Goal: Transaction & Acquisition: Purchase product/service

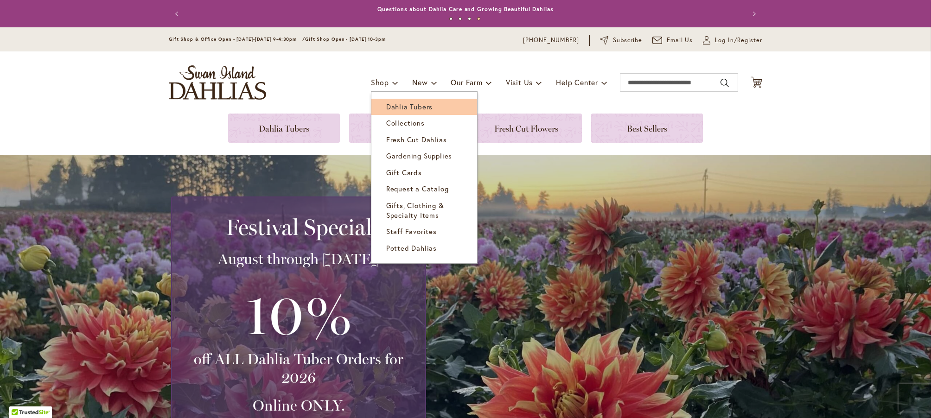
click at [398, 107] on span "Dahlia Tubers" at bounding box center [409, 106] width 46 height 9
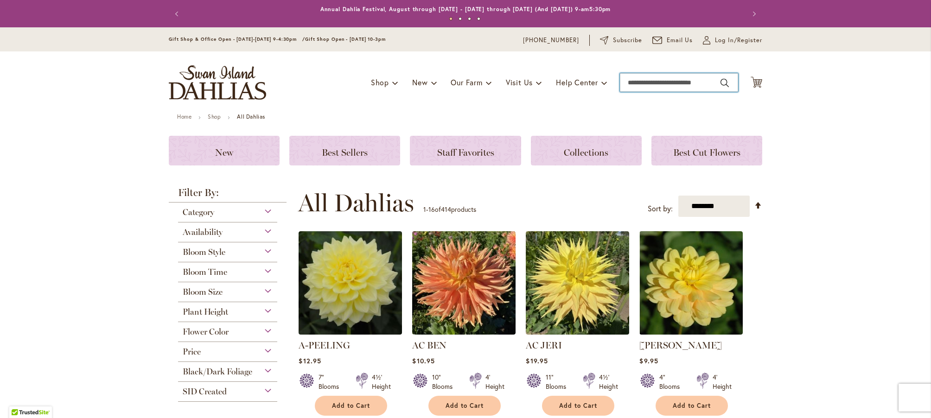
click at [626, 84] on input "Search" at bounding box center [679, 82] width 118 height 19
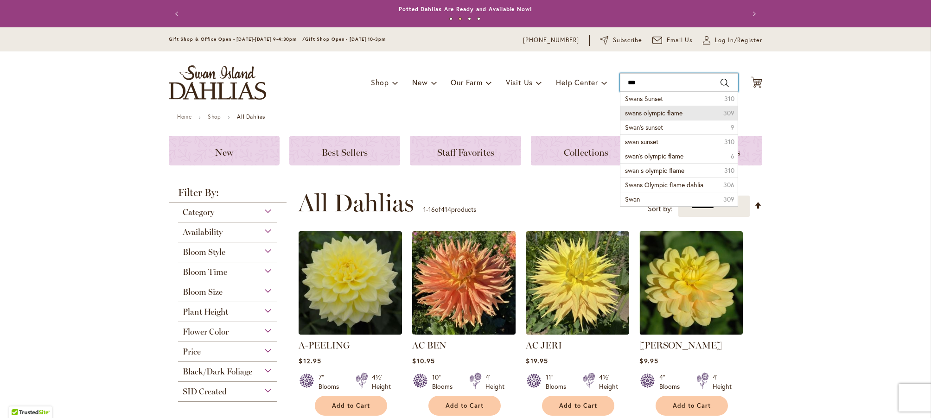
click at [653, 113] on div "Toggle Nav Shop Dahlia Tubers Collections Fresh Cut Dahlias Gardening Supplies …" at bounding box center [465, 82] width 612 height 62
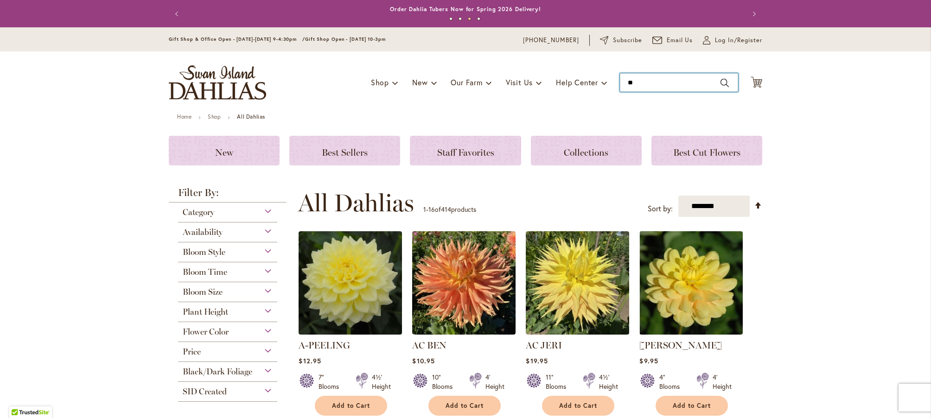
type input "*"
click at [725, 82] on button "Search" at bounding box center [724, 83] width 8 height 15
type input "****"
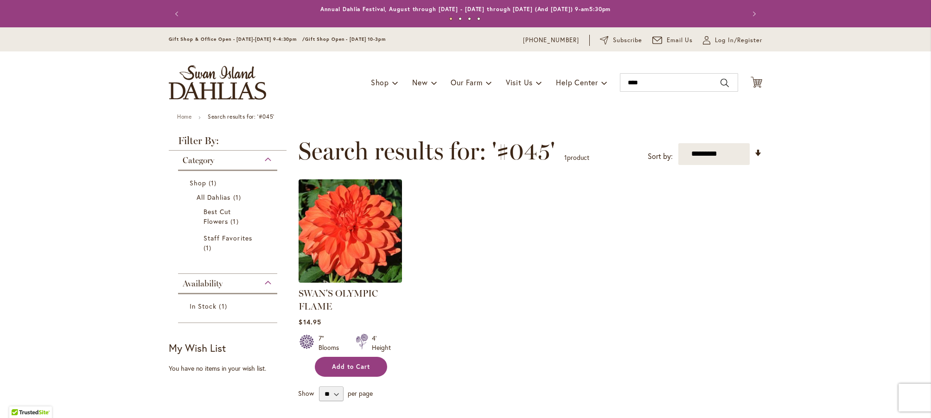
scroll to position [68, 0]
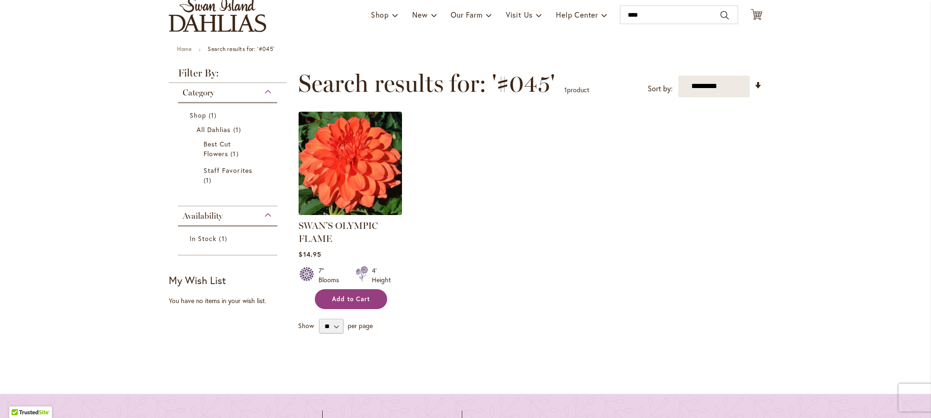
click at [352, 299] on span "Add to Cart" at bounding box center [351, 299] width 38 height 8
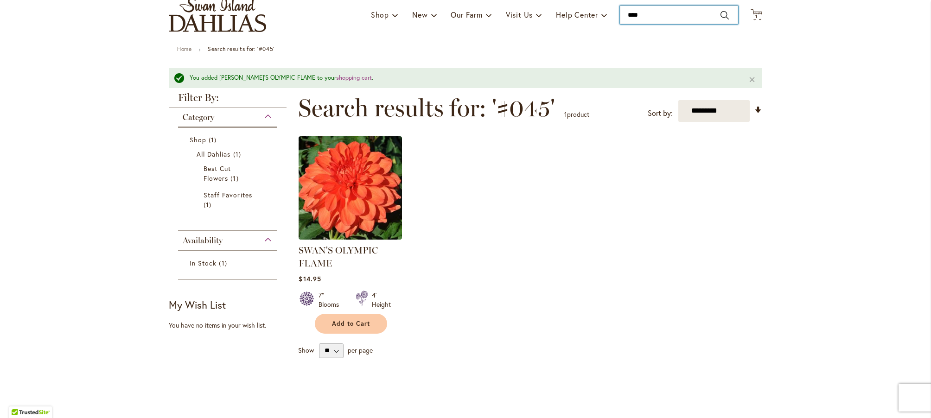
click at [646, 15] on input "****" at bounding box center [679, 15] width 118 height 19
type input "****"
click at [724, 14] on button "Search" at bounding box center [724, 15] width 8 height 15
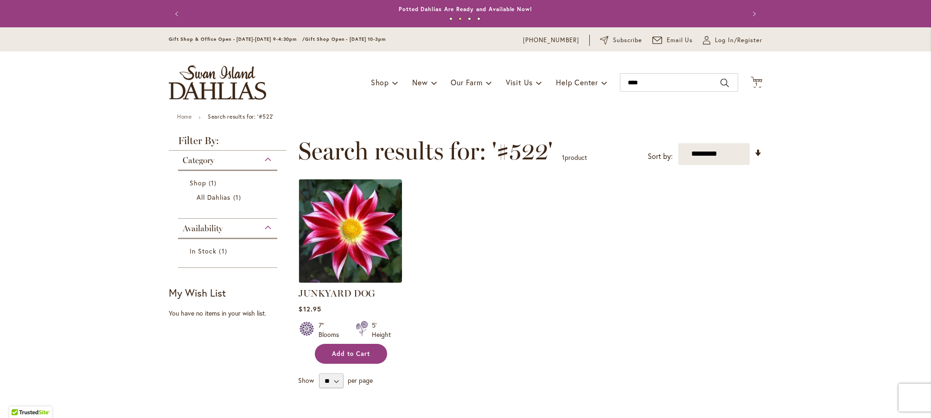
click at [350, 352] on span "Add to Cart" at bounding box center [351, 354] width 38 height 8
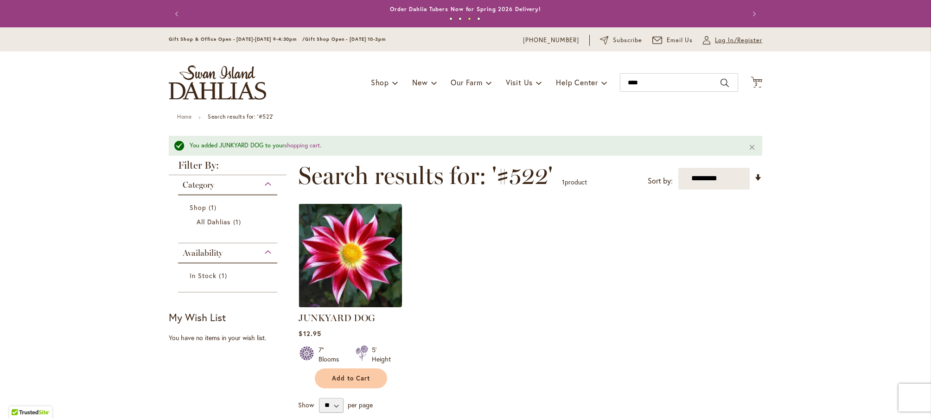
click at [725, 41] on span "Log In/Register" at bounding box center [738, 40] width 47 height 9
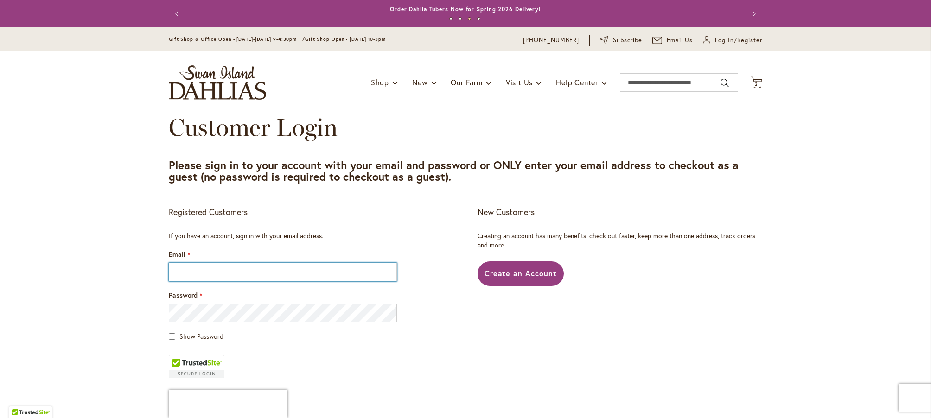
click at [172, 274] on input "Email" at bounding box center [283, 272] width 228 height 19
type input "**********"
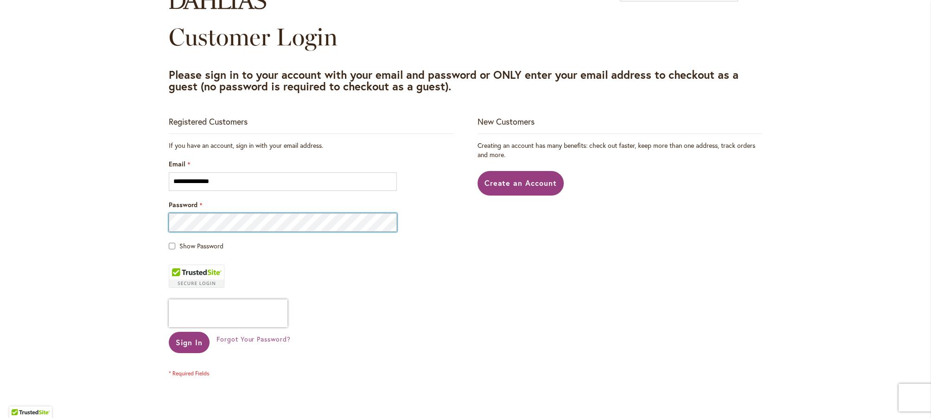
scroll to position [95, 0]
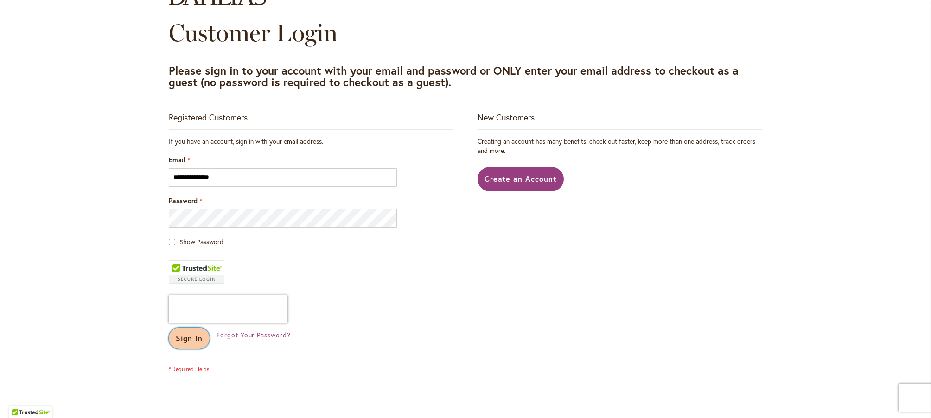
click at [192, 339] on span "Sign In" at bounding box center [189, 338] width 27 height 10
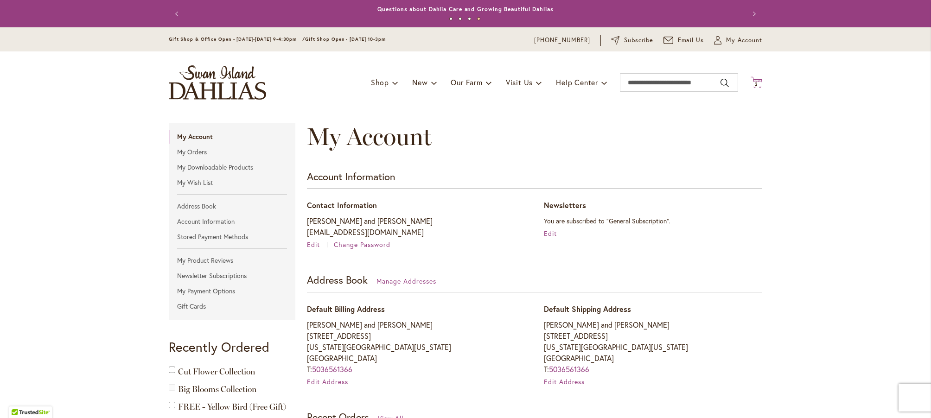
click at [757, 85] on span "2" at bounding box center [755, 84] width 3 height 6
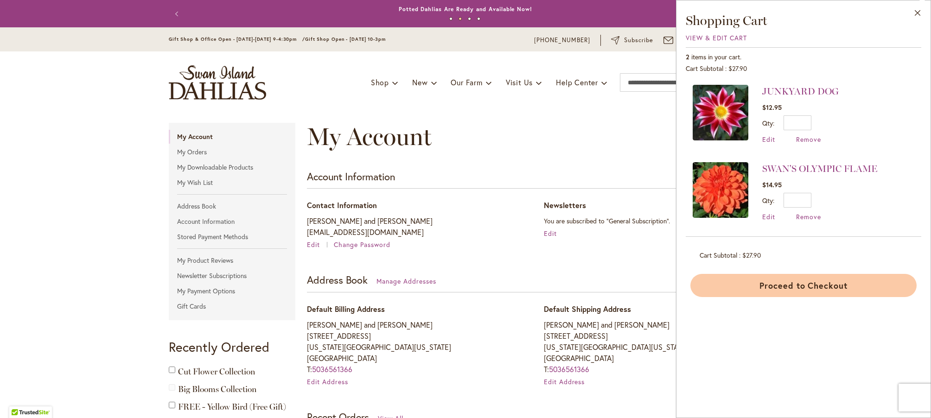
click at [781, 286] on button "Proceed to Checkout" at bounding box center [803, 285] width 226 height 23
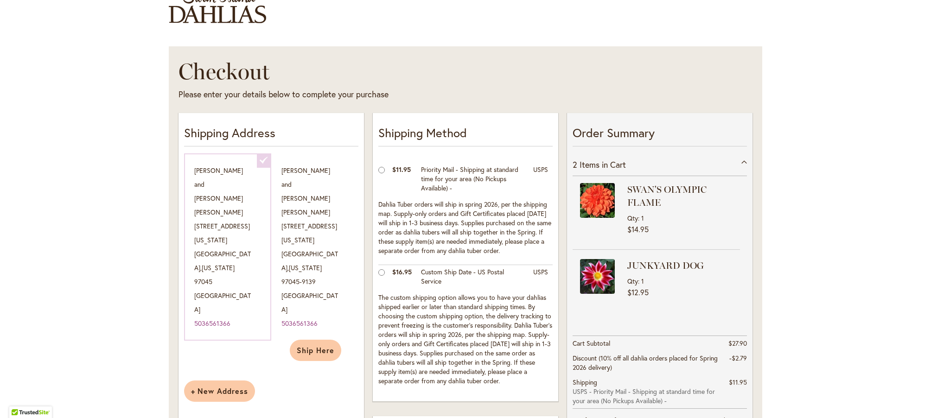
scroll to position [82, 0]
click at [315, 345] on span "Ship Here" at bounding box center [316, 350] width 38 height 10
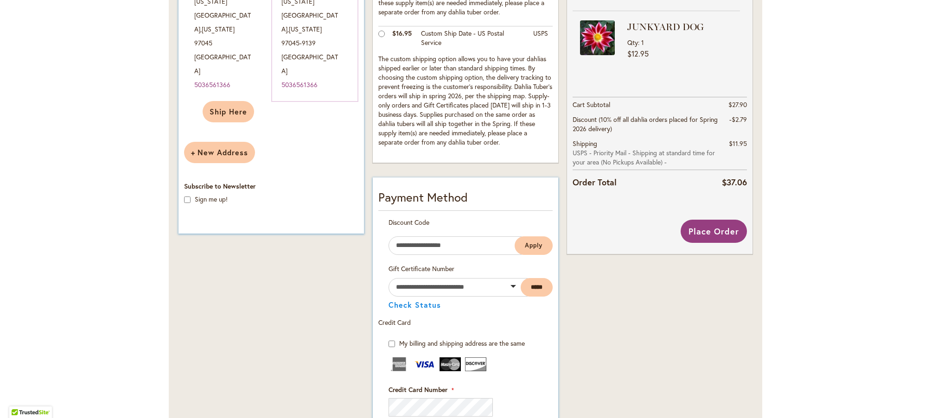
scroll to position [318, 0]
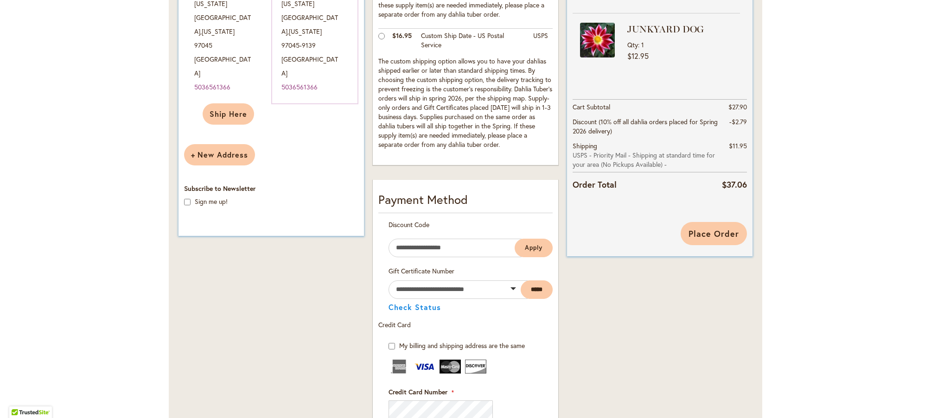
click at [709, 232] on span "Place Order" at bounding box center [713, 233] width 51 height 11
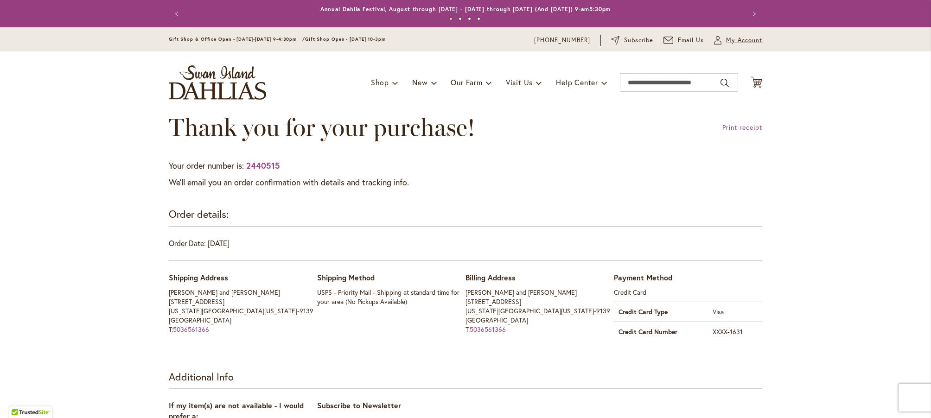
click at [717, 43] on icon "My Account" at bounding box center [717, 40] width 7 height 8
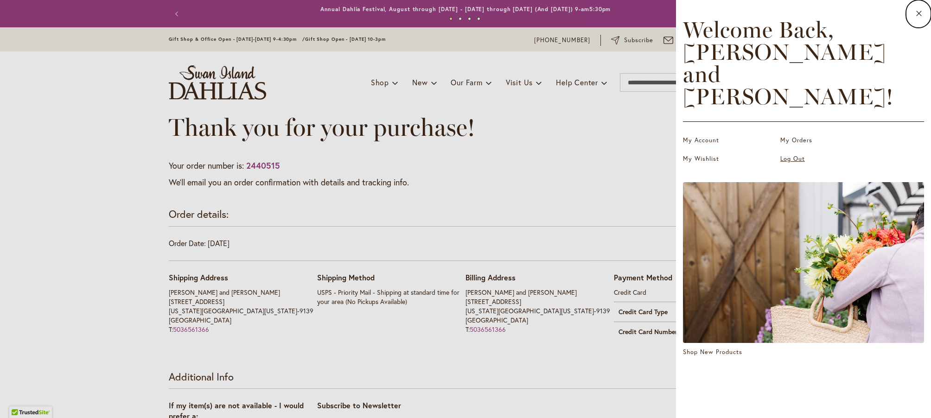
click at [792, 154] on link "Log Out" at bounding box center [826, 158] width 93 height 9
